Goal: Task Accomplishment & Management: Manage account settings

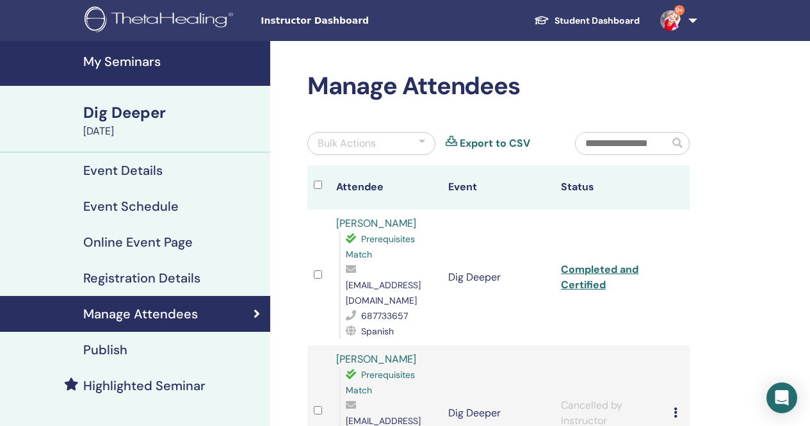
scroll to position [1, 0]
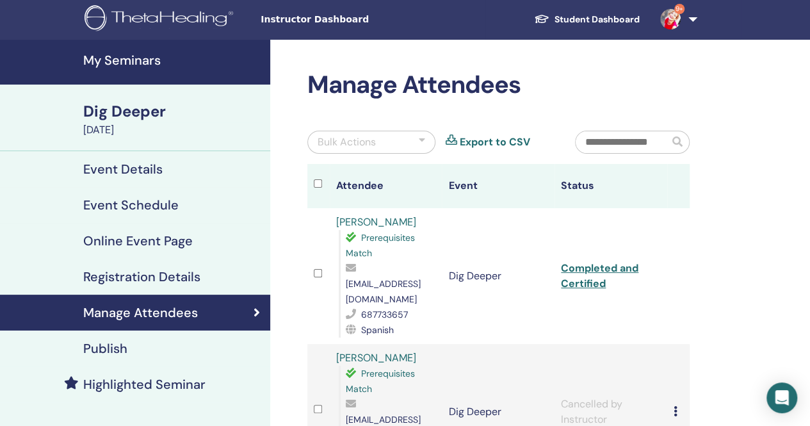
click at [146, 70] on link "My Seminars" at bounding box center [135, 62] width 270 height 45
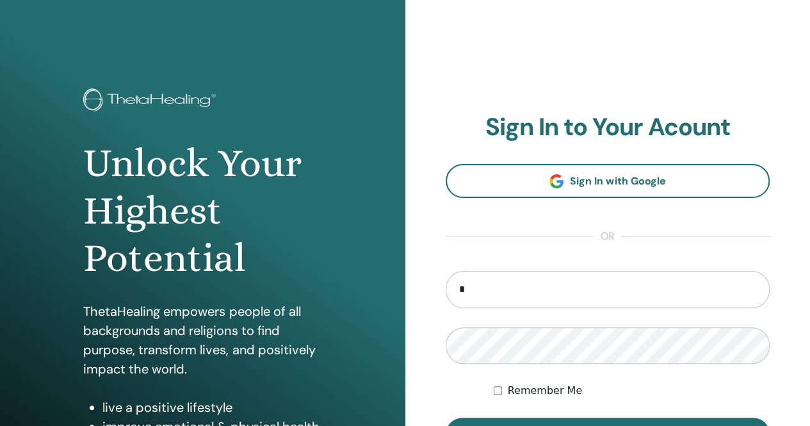
type input "**********"
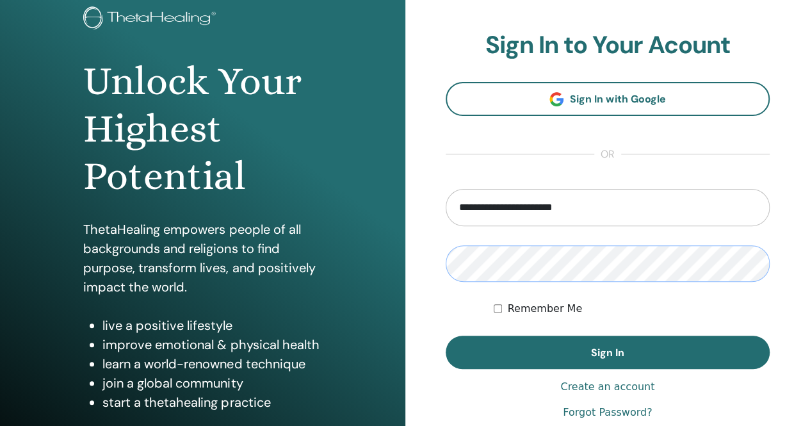
scroll to position [124, 0]
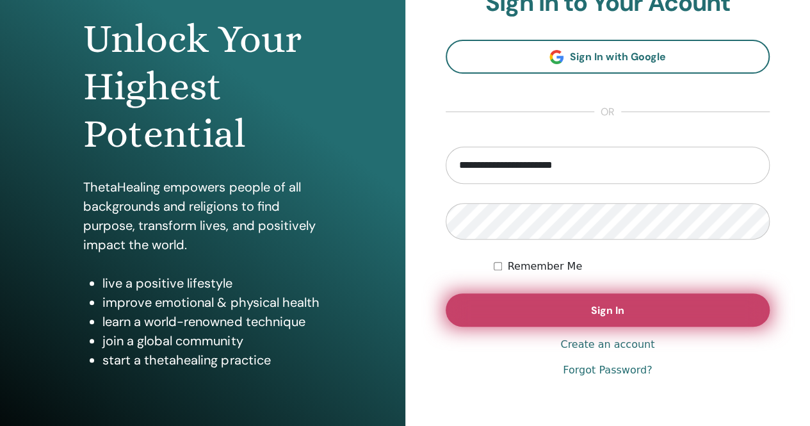
click at [694, 313] on button "Sign In" at bounding box center [607, 309] width 324 height 33
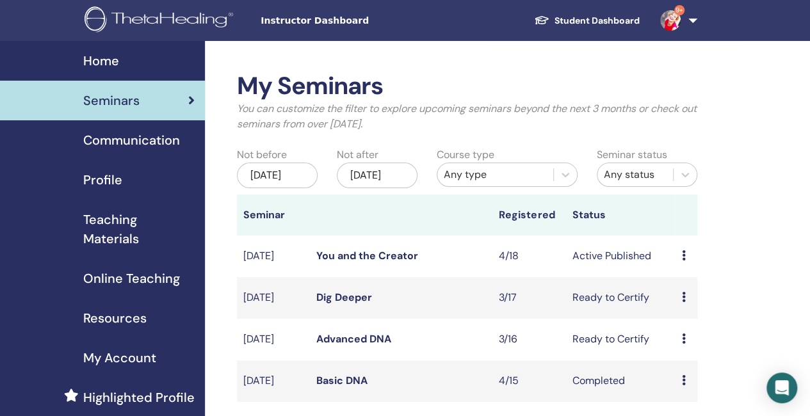
click at [388, 262] on link "You and the Creator" at bounding box center [367, 255] width 102 height 13
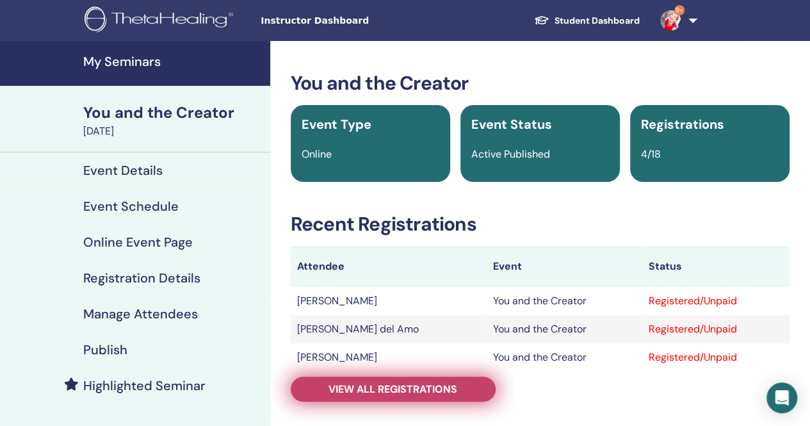
click at [415, 396] on link "View all registrations" at bounding box center [393, 388] width 205 height 25
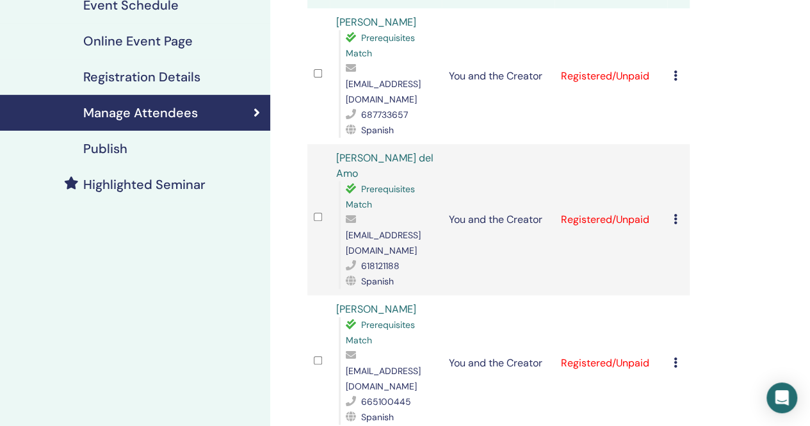
scroll to position [205, 0]
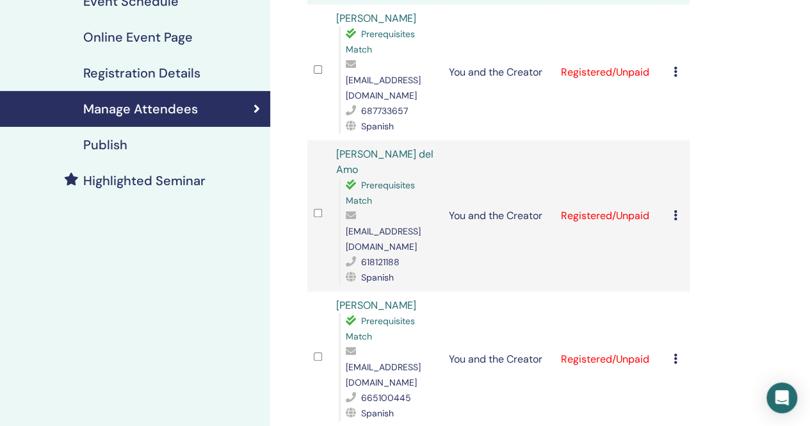
click at [671, 63] on td "Cancel Registration Do not auto-certify Mark as Paid Mark as Unpaid Mark as Abs…" at bounding box center [678, 72] width 22 height 136
click at [677, 65] on div "Cancel Registration Do not auto-certify Mark as Paid Mark as Unpaid Mark as Abs…" at bounding box center [678, 72] width 10 height 15
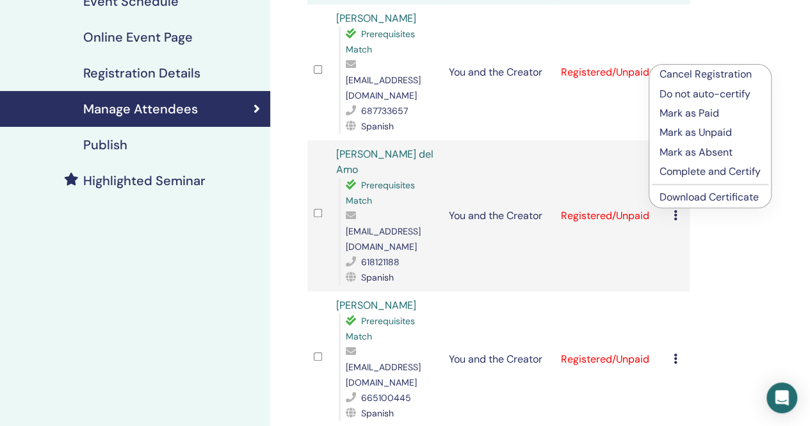
click at [686, 113] on p "Mark as Paid" at bounding box center [709, 113] width 101 height 15
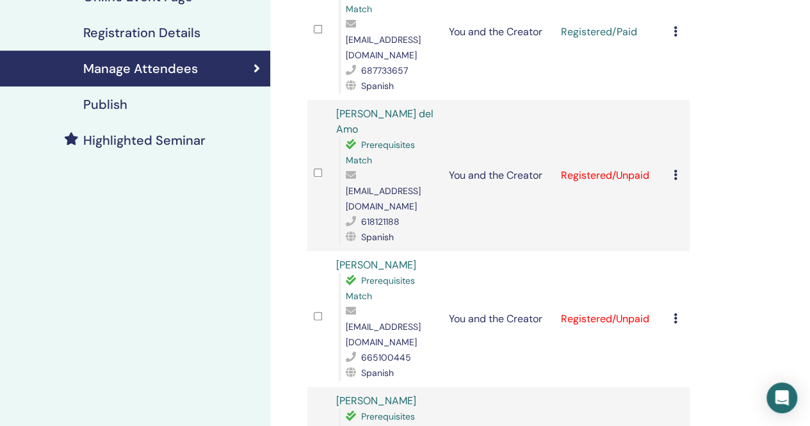
scroll to position [297, 0]
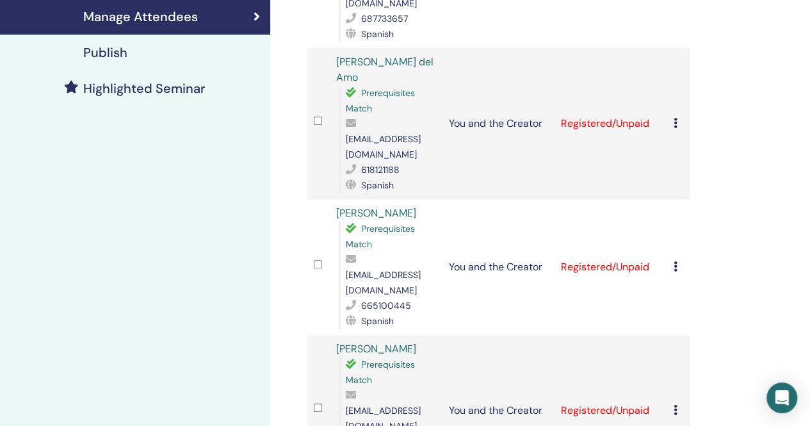
click at [674, 261] on icon at bounding box center [675, 266] width 4 height 10
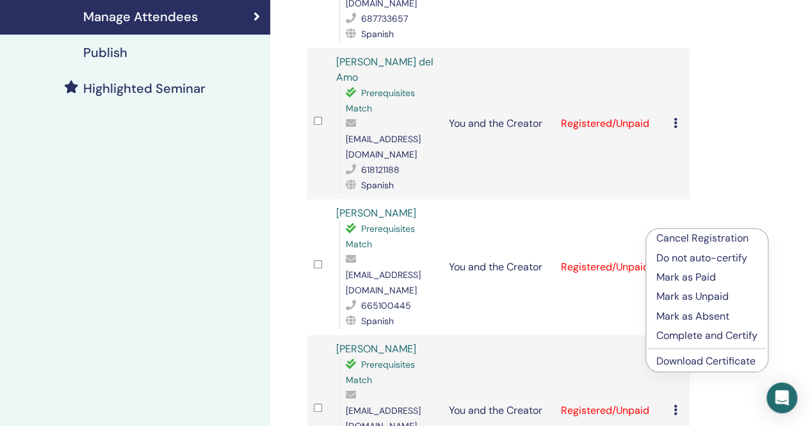
click at [681, 277] on p "Mark as Paid" at bounding box center [706, 276] width 101 height 15
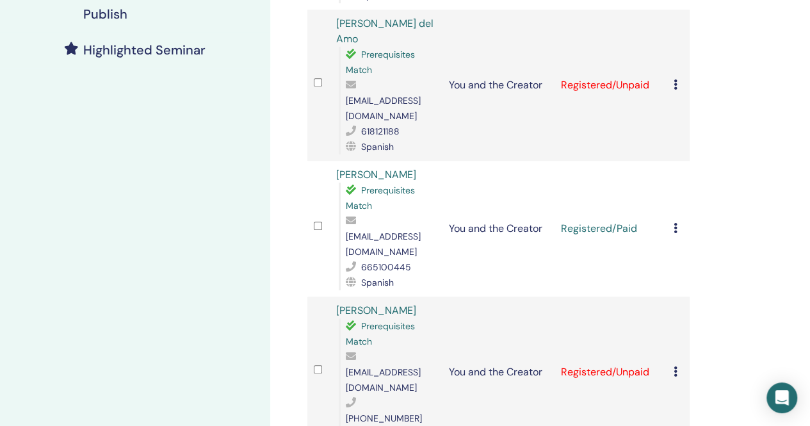
scroll to position [333, 0]
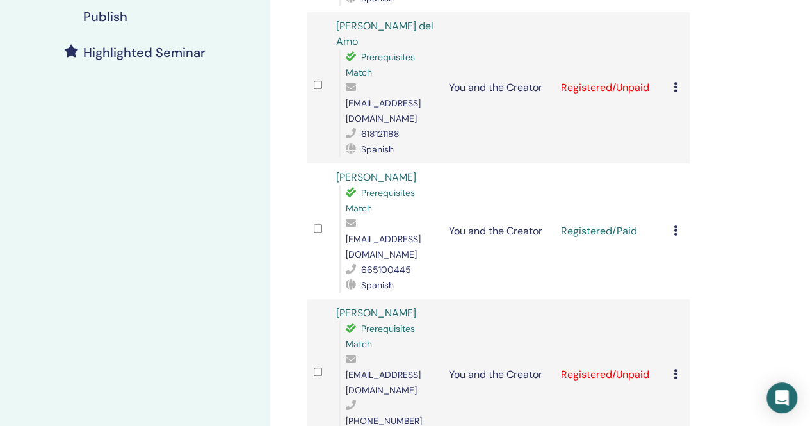
drag, startPoint x: 419, startPoint y: 147, endPoint x: 329, endPoint y: 148, distance: 89.6
click at [330, 163] on td "[PERSON_NAME] Prerequisites Match [EMAIL_ADDRESS][DOMAIN_NAME] 665100445 Spanish" at bounding box center [386, 231] width 113 height 136
copy link "[PERSON_NAME]"
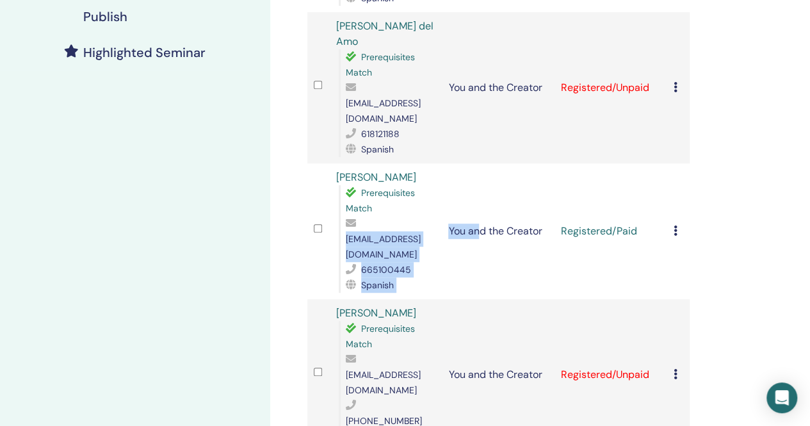
drag, startPoint x: 479, startPoint y: 207, endPoint x: 344, endPoint y: 209, distance: 134.4
click at [344, 209] on tr "[PERSON_NAME] Prerequisites Match [EMAIL_ADDRESS][DOMAIN_NAME] 665100445 Spanis…" at bounding box center [498, 231] width 382 height 136
click at [428, 277] on div "Spanish" at bounding box center [391, 284] width 90 height 15
drag, startPoint x: 346, startPoint y: 209, endPoint x: 472, endPoint y: 204, distance: 126.8
click at [420, 233] on span "[EMAIL_ADDRESS][DOMAIN_NAME]" at bounding box center [383, 246] width 75 height 27
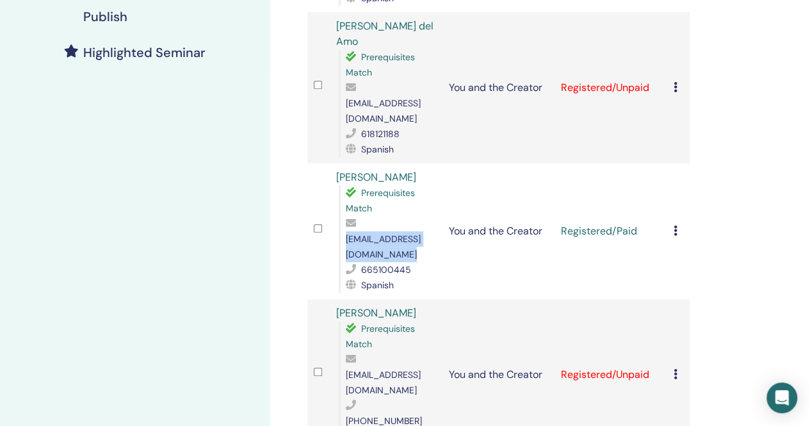
copy span "[EMAIL_ADDRESS][DOMAIN_NAME]"
